Goal: Task Accomplishment & Management: Manage account settings

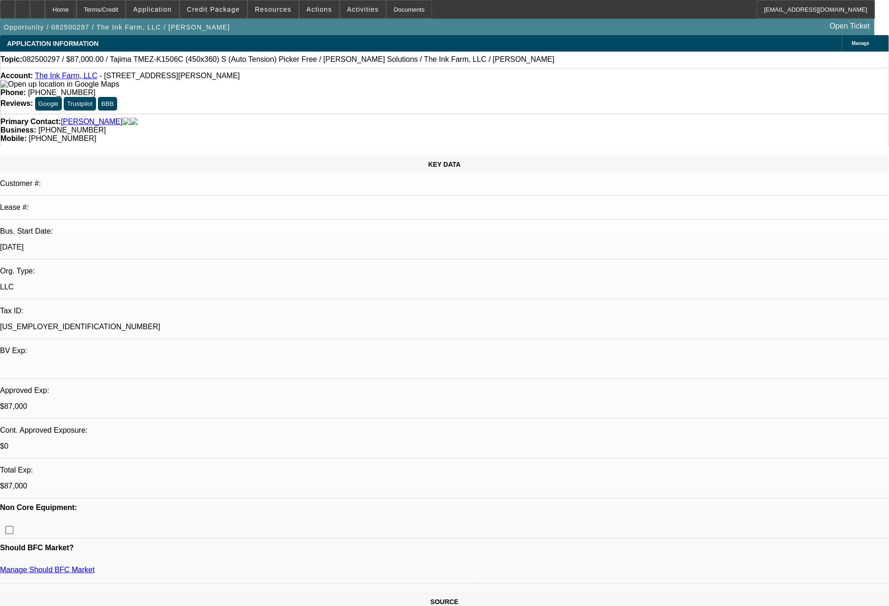
select select "0"
select select "2"
select select "0.1"
select select "4"
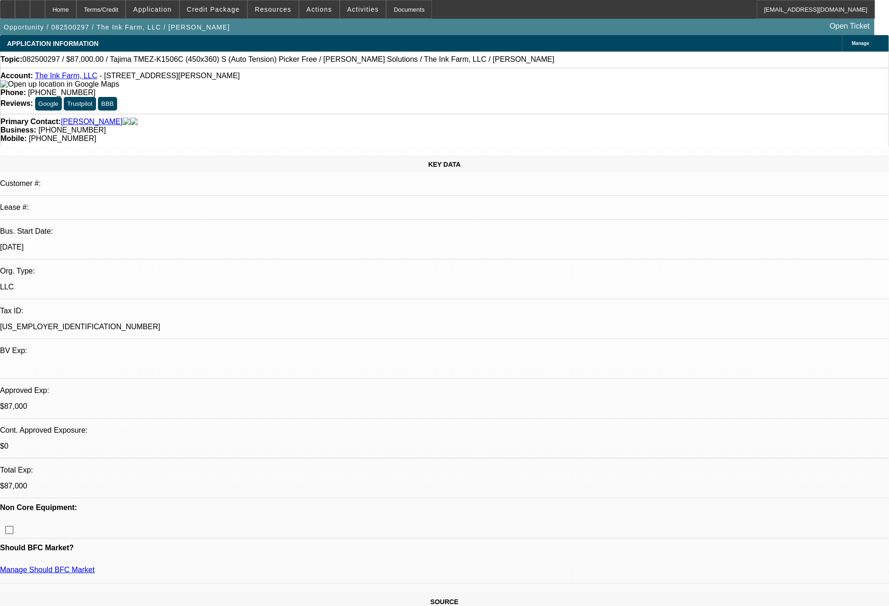
select select "0"
select select "2"
select select "0.1"
select select "4"
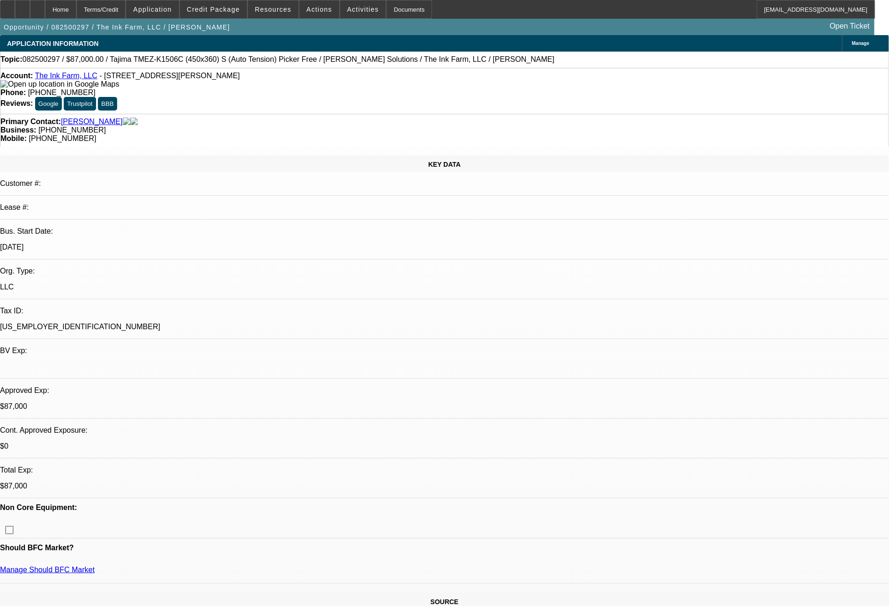
select select "0"
select select "2"
select select "0.1"
select select "4"
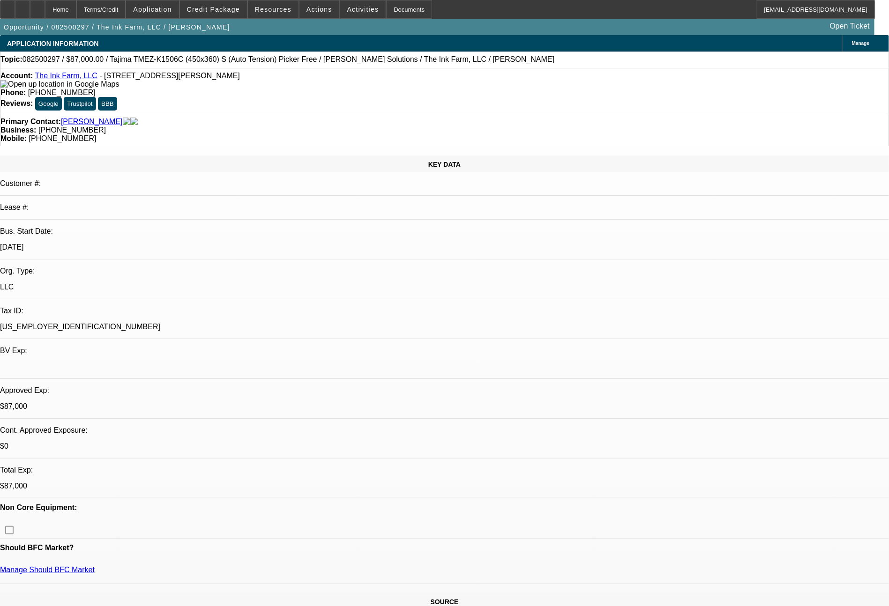
select select "0"
select select "2"
select select "0.1"
select select "4"
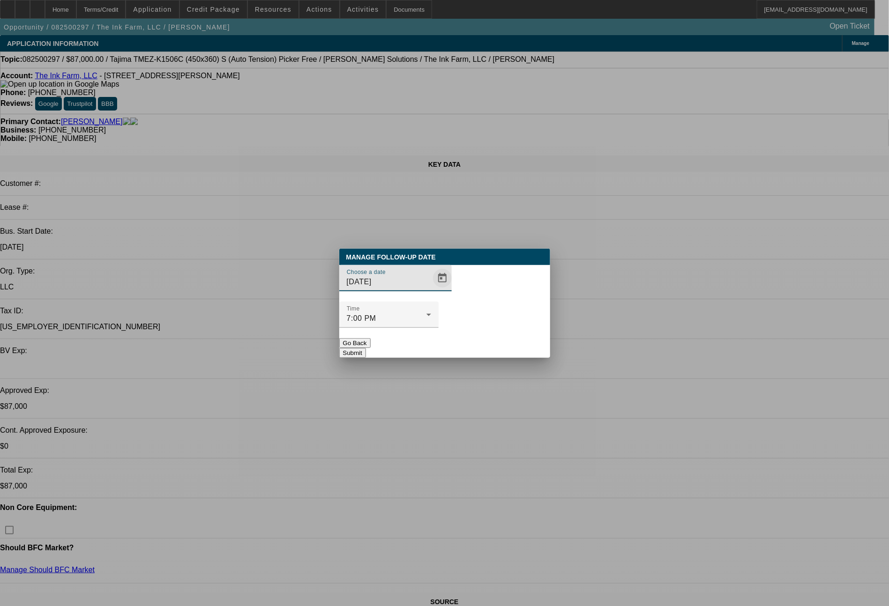
click at [431, 289] on span "Open calendar" at bounding box center [442, 278] width 22 height 22
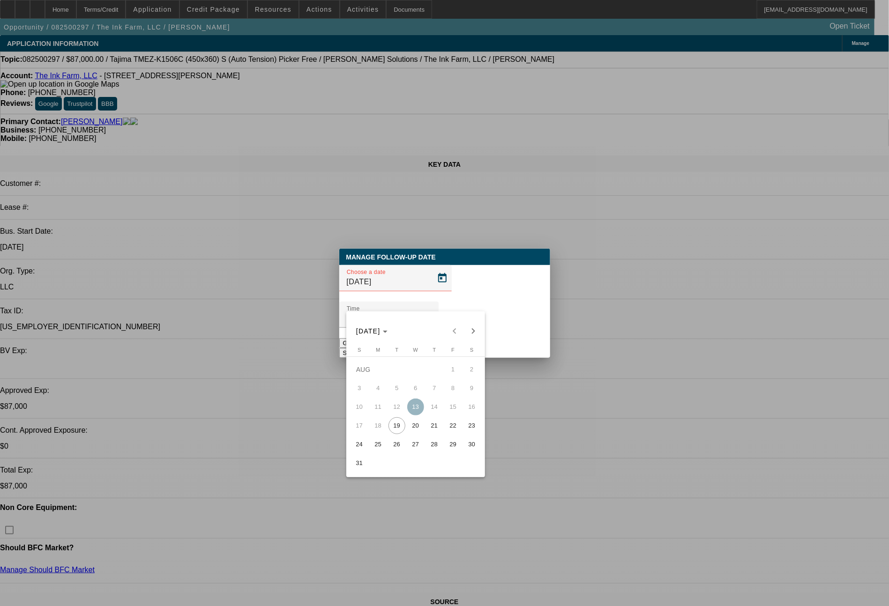
click at [417, 430] on span "20" at bounding box center [415, 425] width 17 height 17
type input "[DATE]"
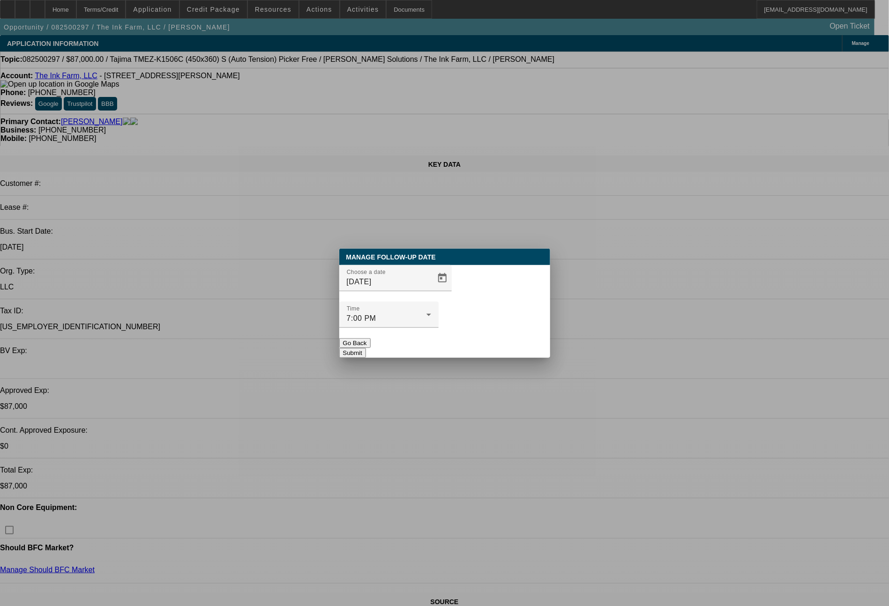
click at [366, 348] on button "Submit" at bounding box center [352, 353] width 27 height 10
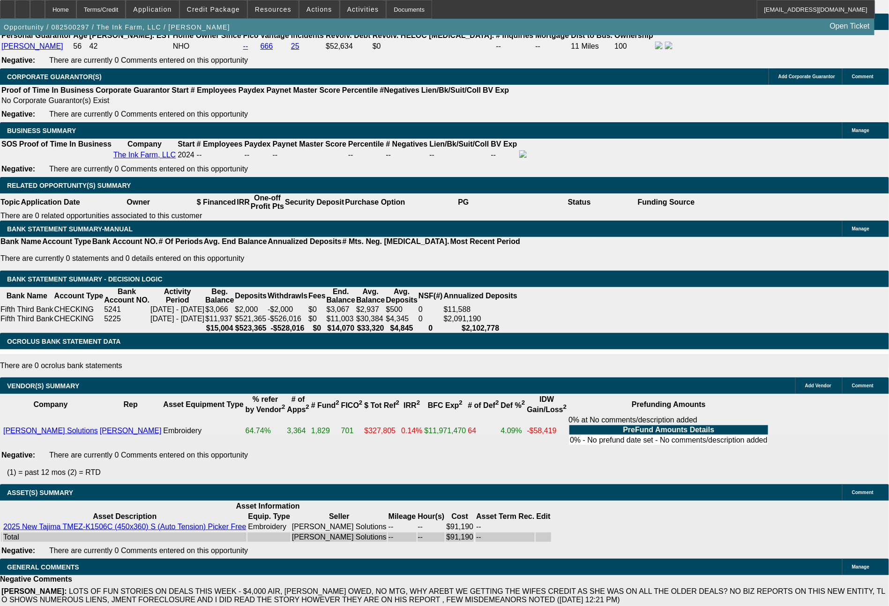
scroll to position [1348, 0]
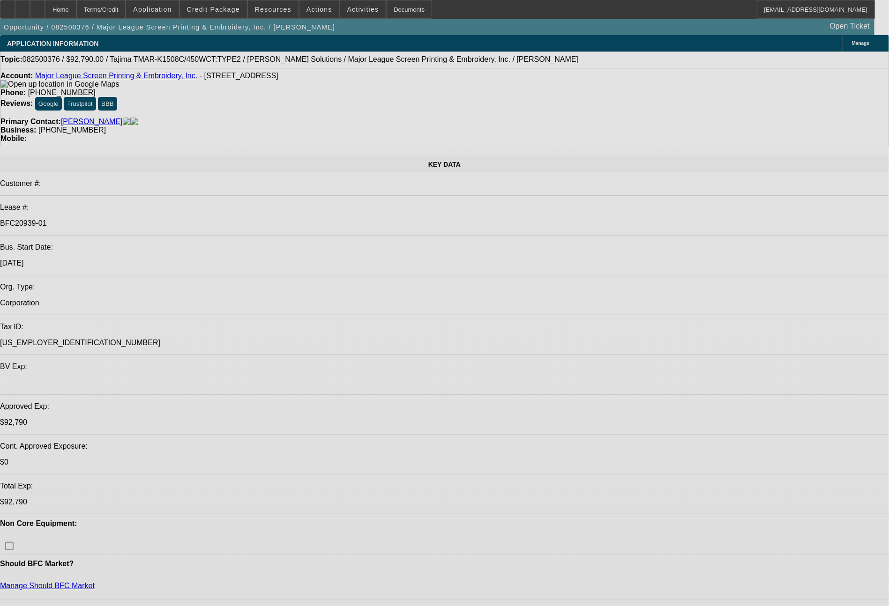
select select "0"
select select "2"
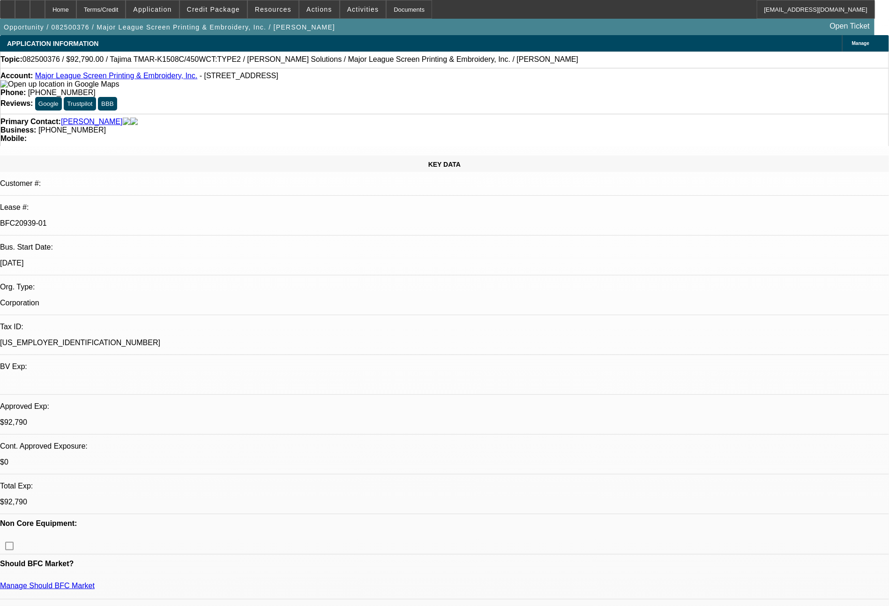
select select "2"
select select "0.1"
select select "4"
select select "0"
select select "2"
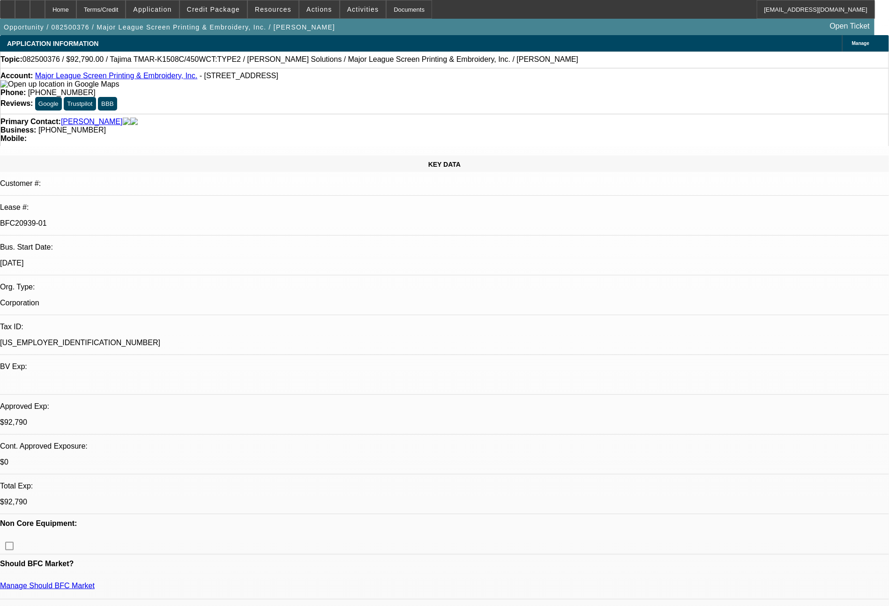
select select "2"
select select "0.1"
select select "4"
select select "0"
select select "2"
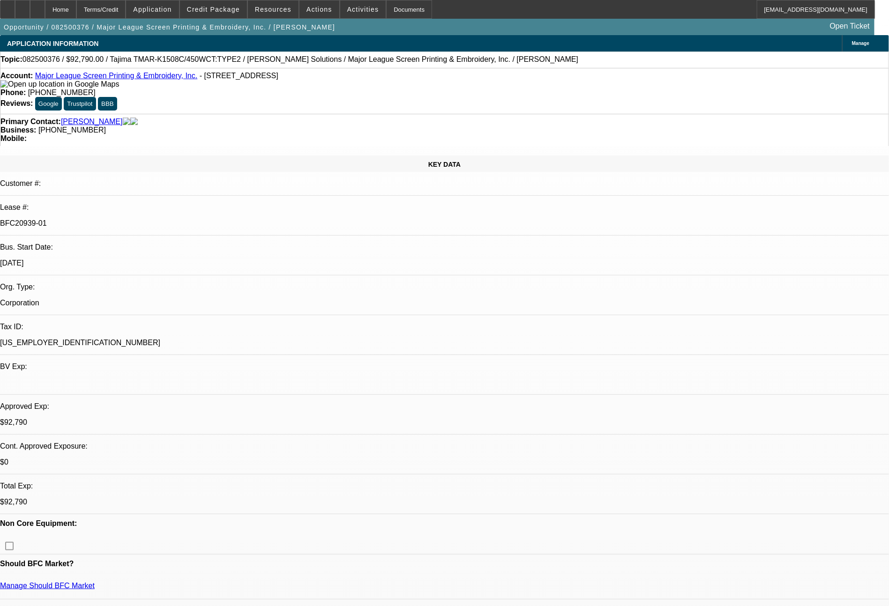
select select "2"
select select "0.1"
select select "4"
select select "0"
select select "2"
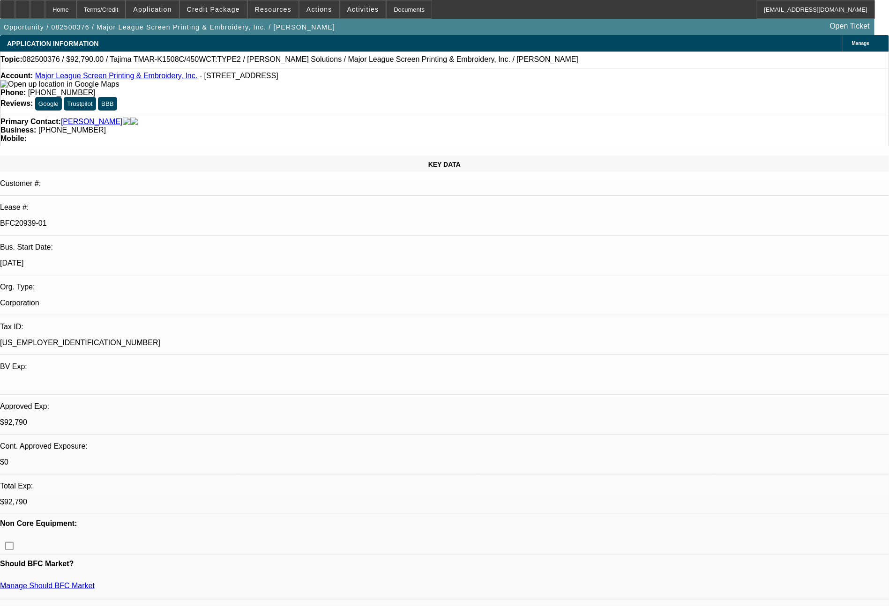
select select "2"
select select "0.1"
select select "4"
